Goal: Information Seeking & Learning: Learn about a topic

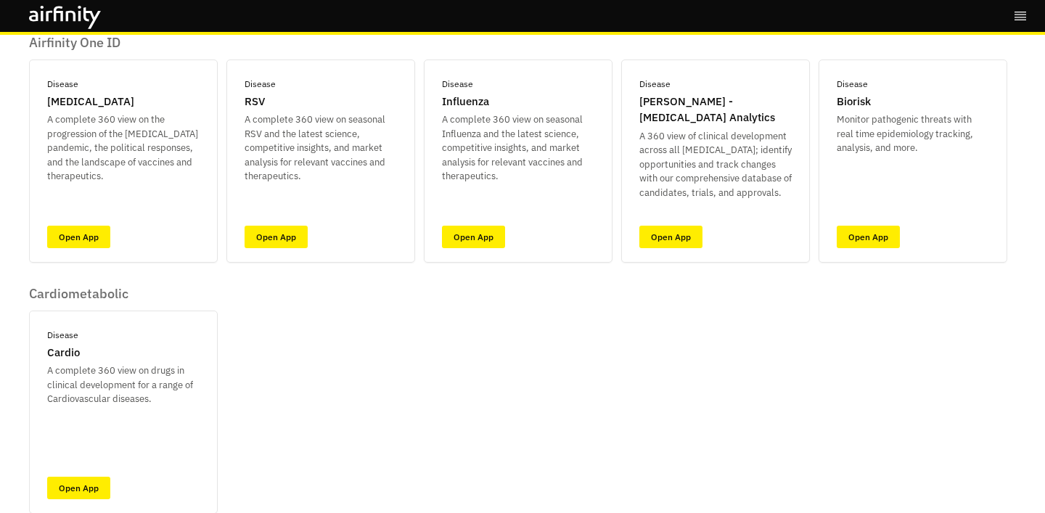
scroll to position [58, 0]
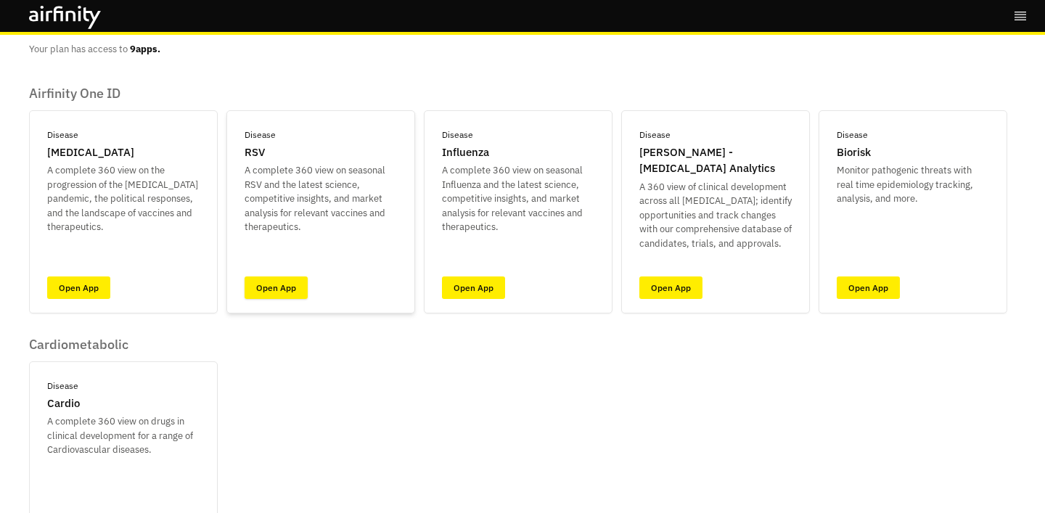
click at [284, 287] on link "Open App" at bounding box center [275, 287] width 63 height 22
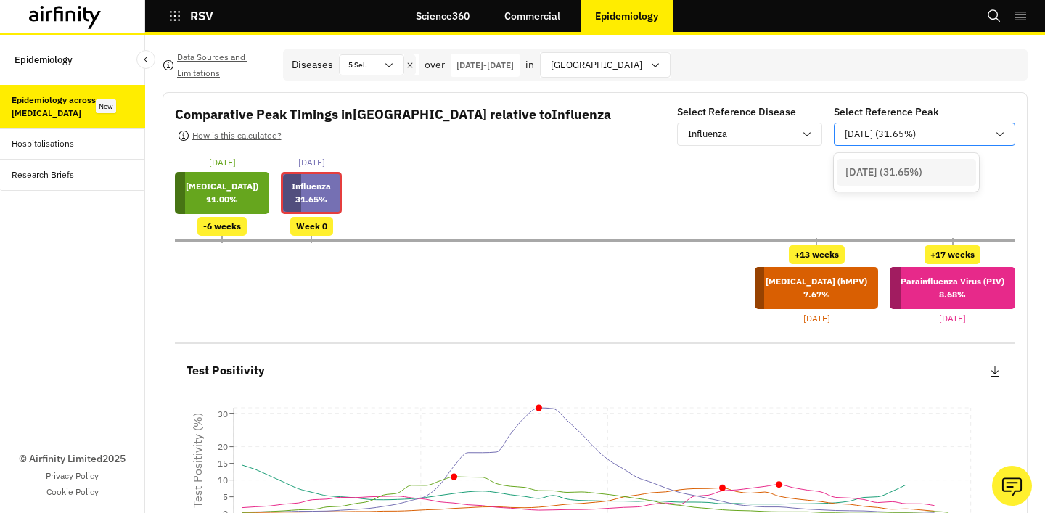
click at [854, 139] on p "[DATE] (31.65%)" at bounding box center [879, 134] width 71 height 15
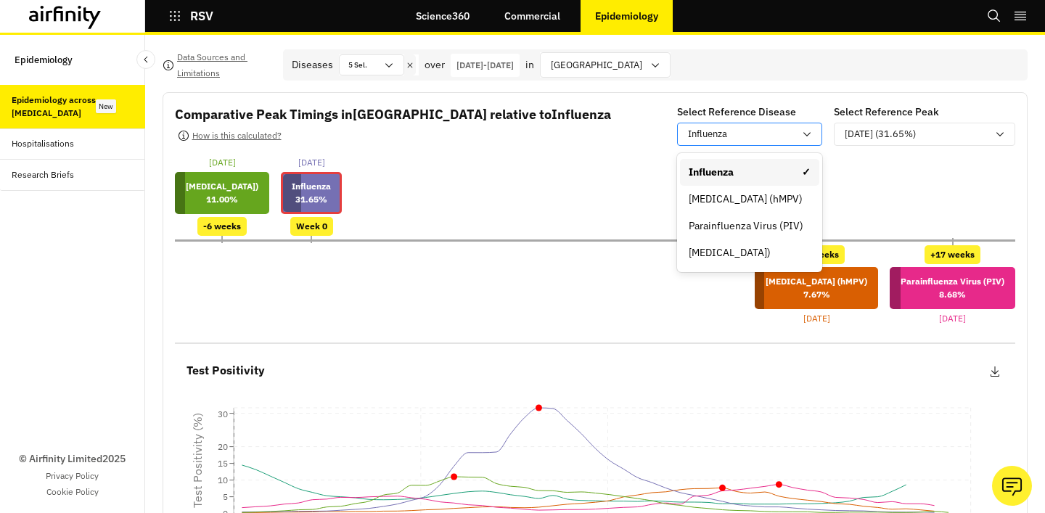
click at [795, 141] on div "Influenza" at bounding box center [739, 134] width 123 height 18
click at [794, 149] on div "Select Reference Disease [MEDICAL_DATA], 1 of 4. 4 results available. Use Up an…" at bounding box center [749, 127] width 145 height 46
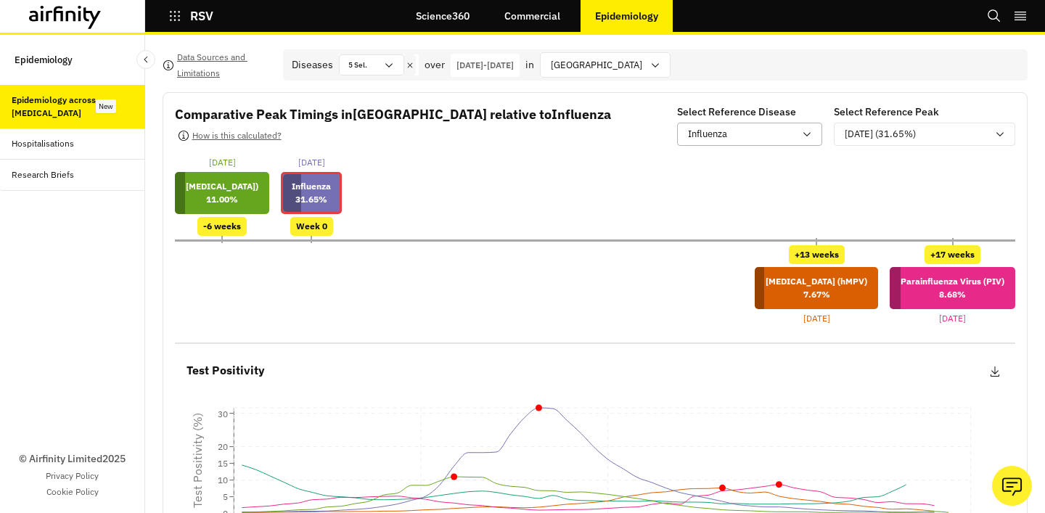
click at [689, 135] on p "Influenza" at bounding box center [707, 134] width 39 height 15
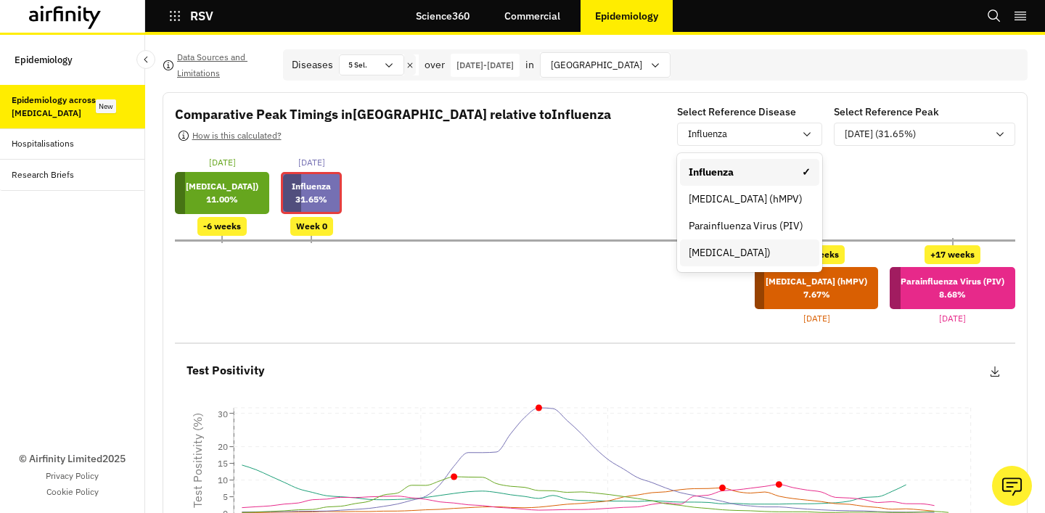
click at [714, 252] on div "[MEDICAL_DATA])" at bounding box center [749, 252] width 122 height 15
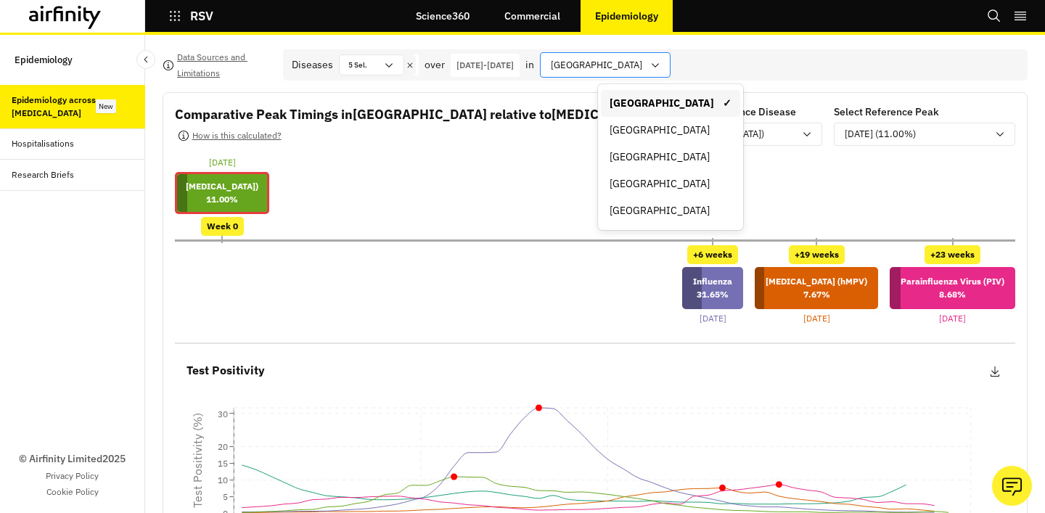
click at [642, 57] on div at bounding box center [596, 65] width 91 height 18
click at [644, 153] on div "[GEOGRAPHIC_DATA]" at bounding box center [670, 156] width 122 height 15
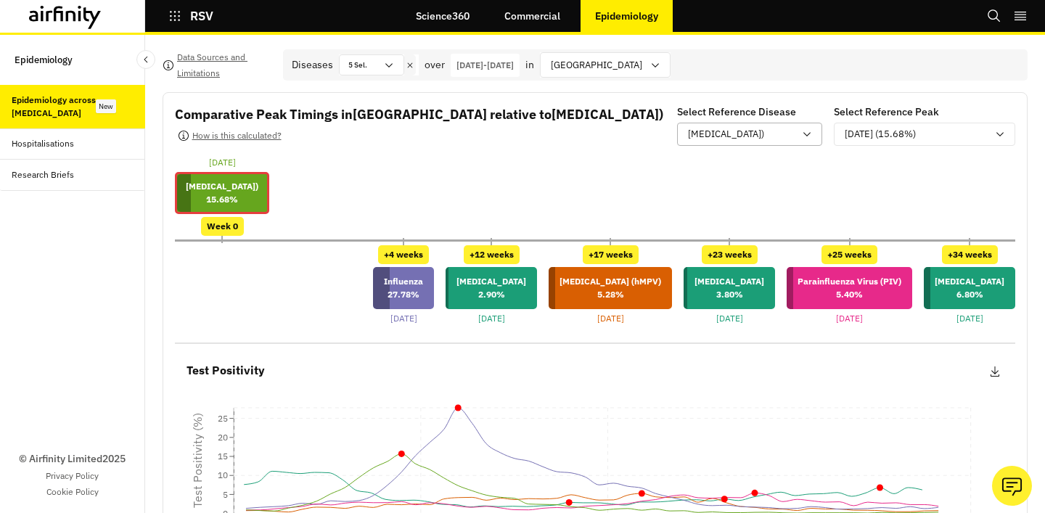
click at [703, 133] on p "[MEDICAL_DATA])" at bounding box center [726, 134] width 76 height 15
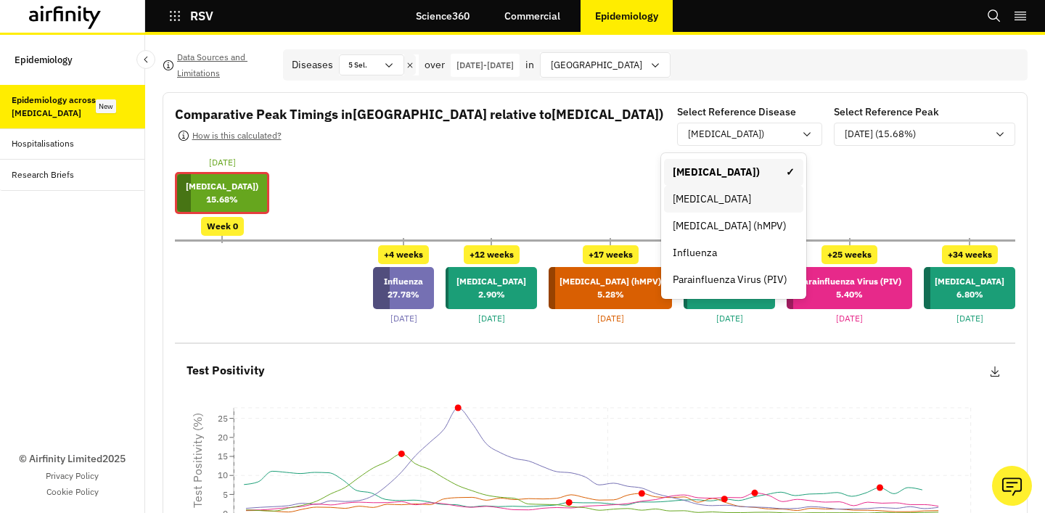
click at [711, 197] on div "[MEDICAL_DATA]" at bounding box center [733, 199] width 122 height 15
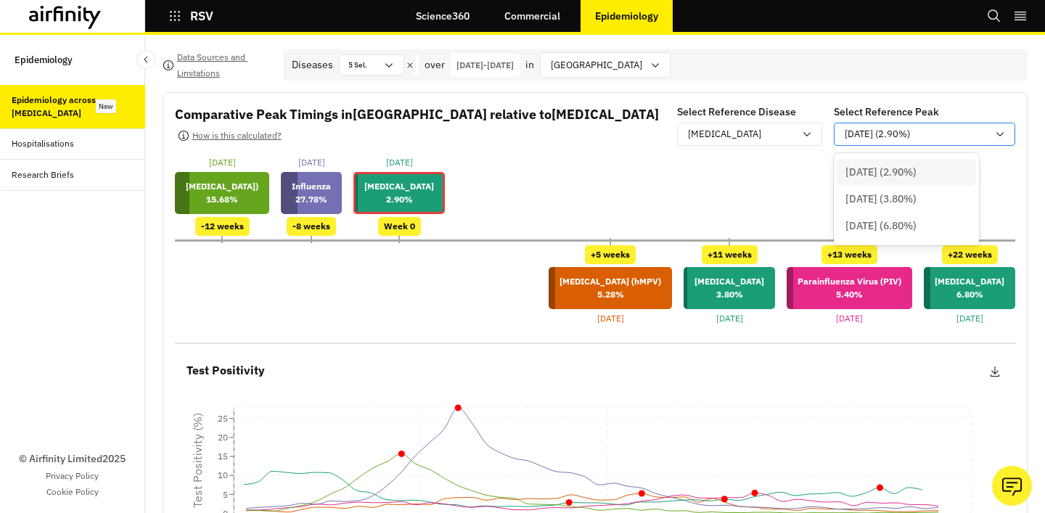
click at [857, 130] on p "[DATE] (2.90%)" at bounding box center [876, 134] width 65 height 15
click at [857, 131] on p "[DATE] (2.90%)" at bounding box center [876, 134] width 65 height 15
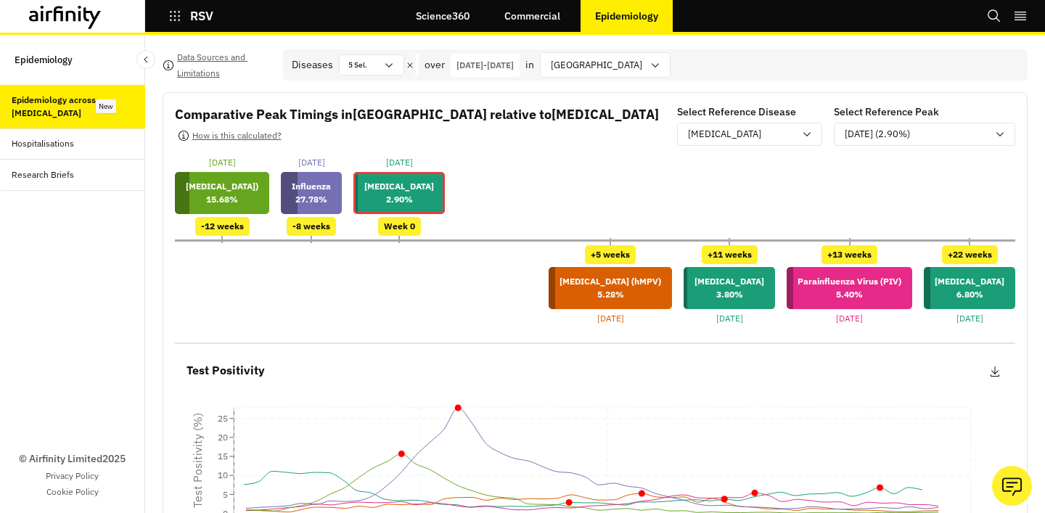
click at [845, 188] on div "[DATE] [MEDICAL_DATA]) 15.68 % -12 weeks [DATE] [MEDICAL_DATA] 27.78 % -8 weeks…" at bounding box center [595, 196] width 840 height 80
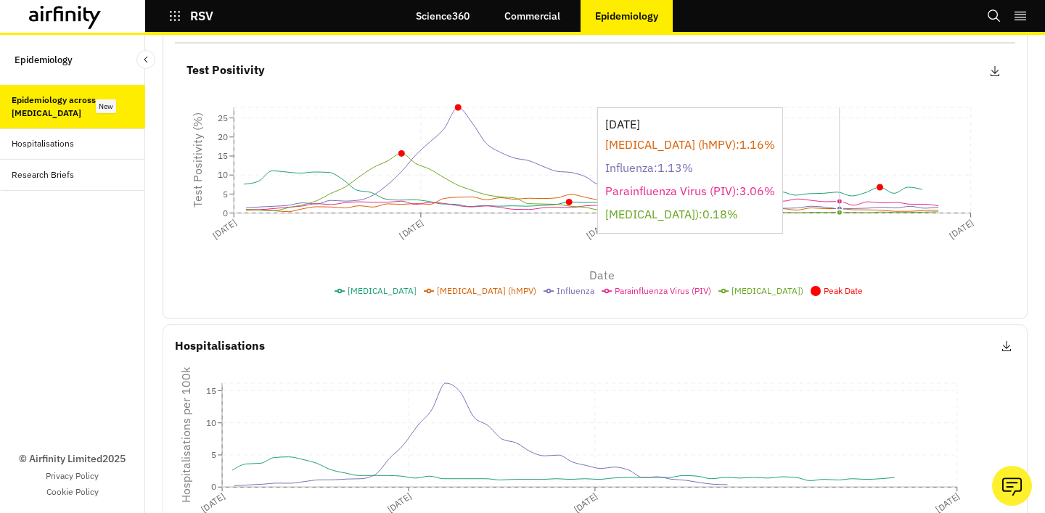
scroll to position [165, 0]
